Goal: Task Accomplishment & Management: Use online tool/utility

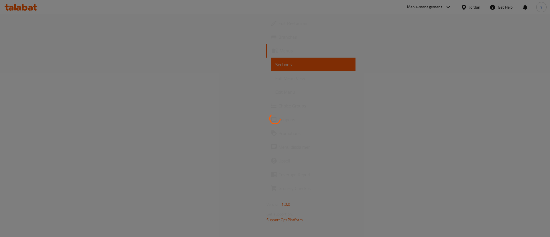
click at [168, 60] on div at bounding box center [275, 118] width 550 height 237
drag, startPoint x: 158, startPoint y: 59, endPoint x: 138, endPoint y: 59, distance: 19.5
click at [158, 59] on div at bounding box center [275, 118] width 550 height 237
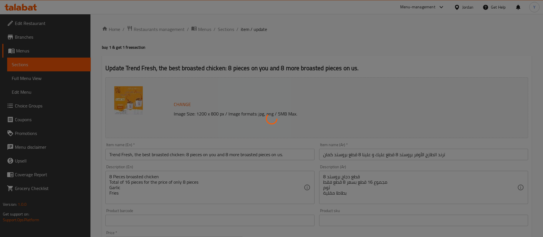
type input "إضافات إضافية"
type input "0"
type input "8"
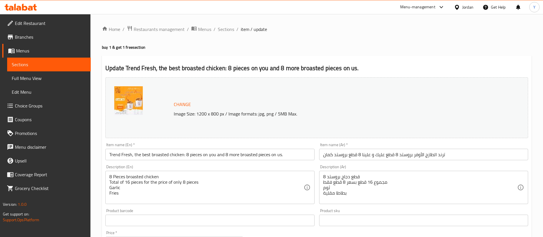
click at [21, 10] on icon at bounding box center [21, 7] width 32 height 7
